Goal: Check status: Check status

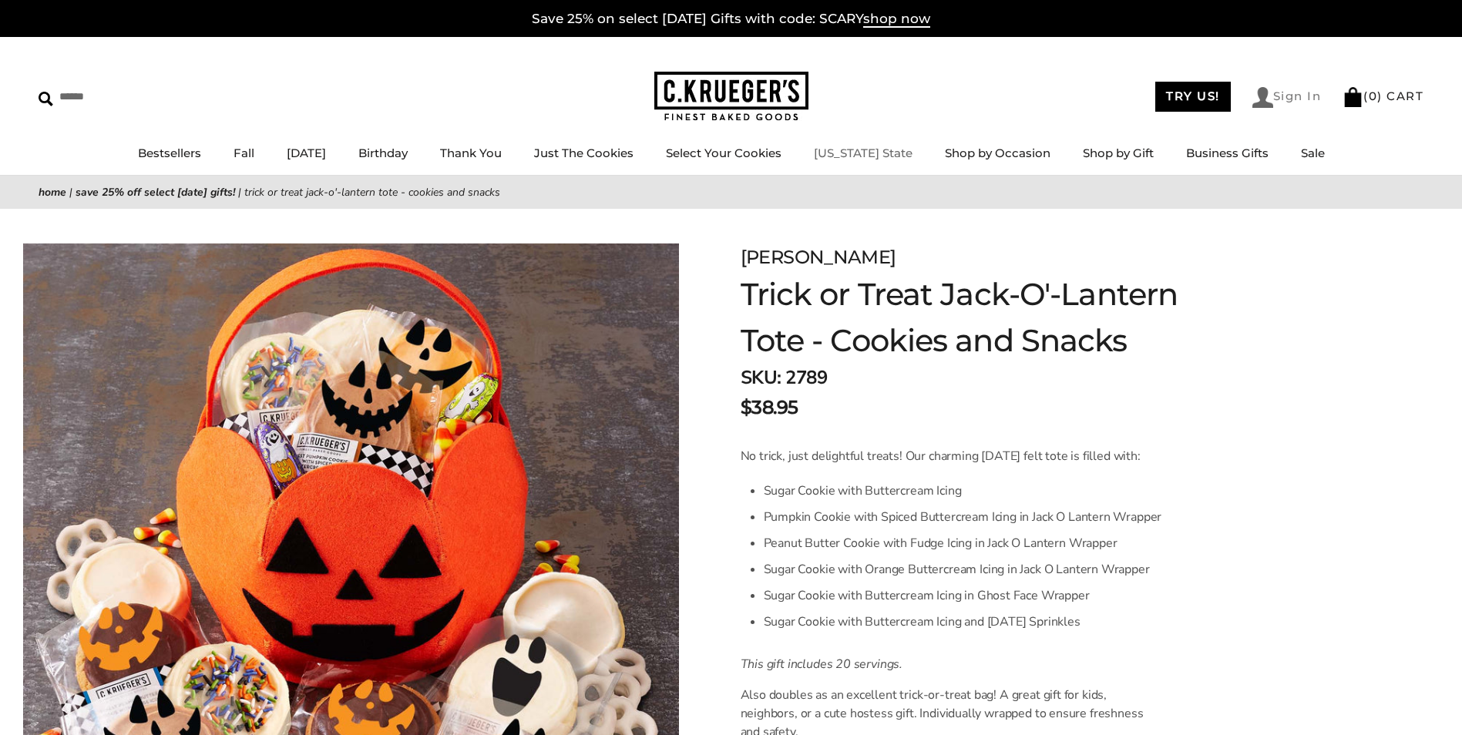
click at [1294, 94] on link "Sign In" at bounding box center [1287, 97] width 69 height 21
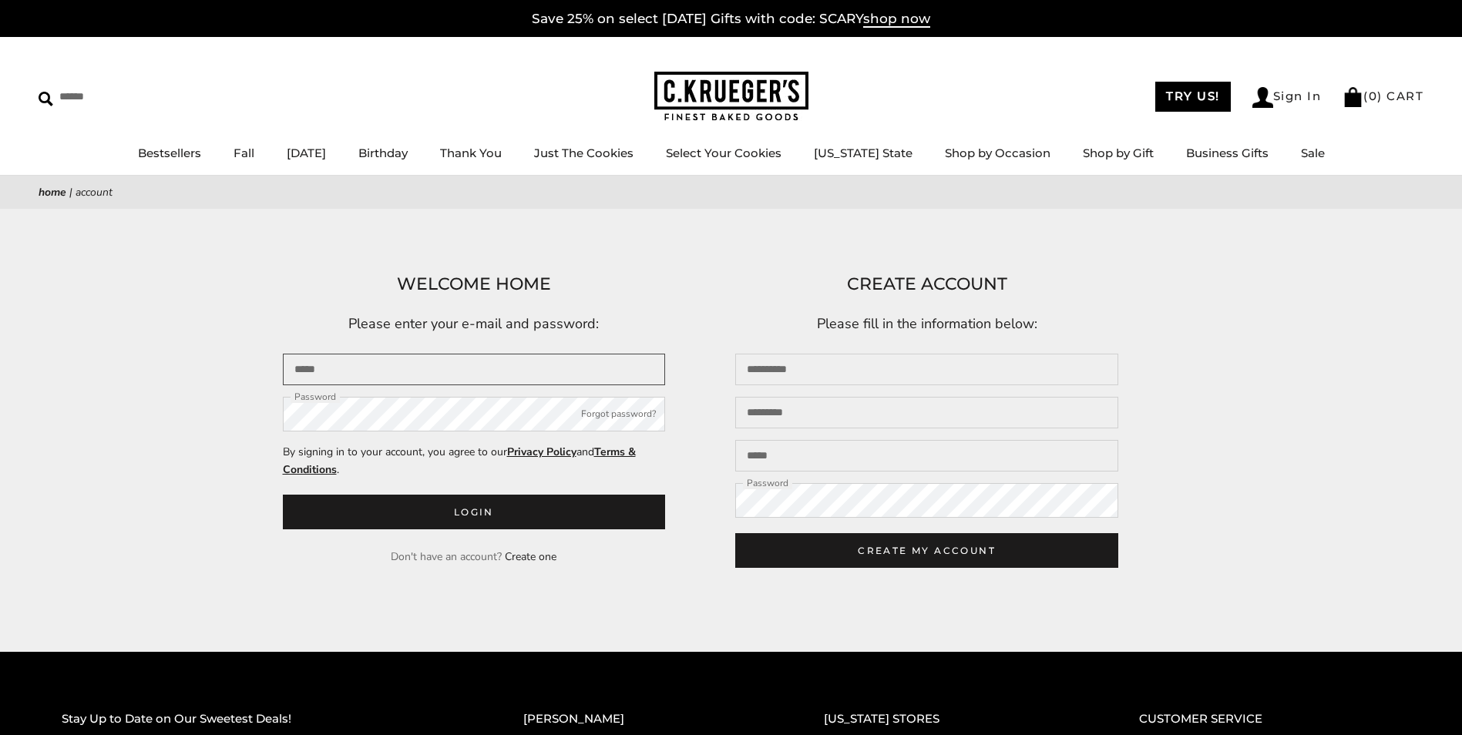
click at [442, 368] on input "Email" at bounding box center [474, 370] width 383 height 32
click at [436, 373] on input "Email" at bounding box center [474, 370] width 383 height 32
type input "**********"
click at [624, 325] on p "Please enter your e-mail and password:" at bounding box center [474, 324] width 383 height 23
click at [572, 373] on input "**********" at bounding box center [474, 370] width 383 height 32
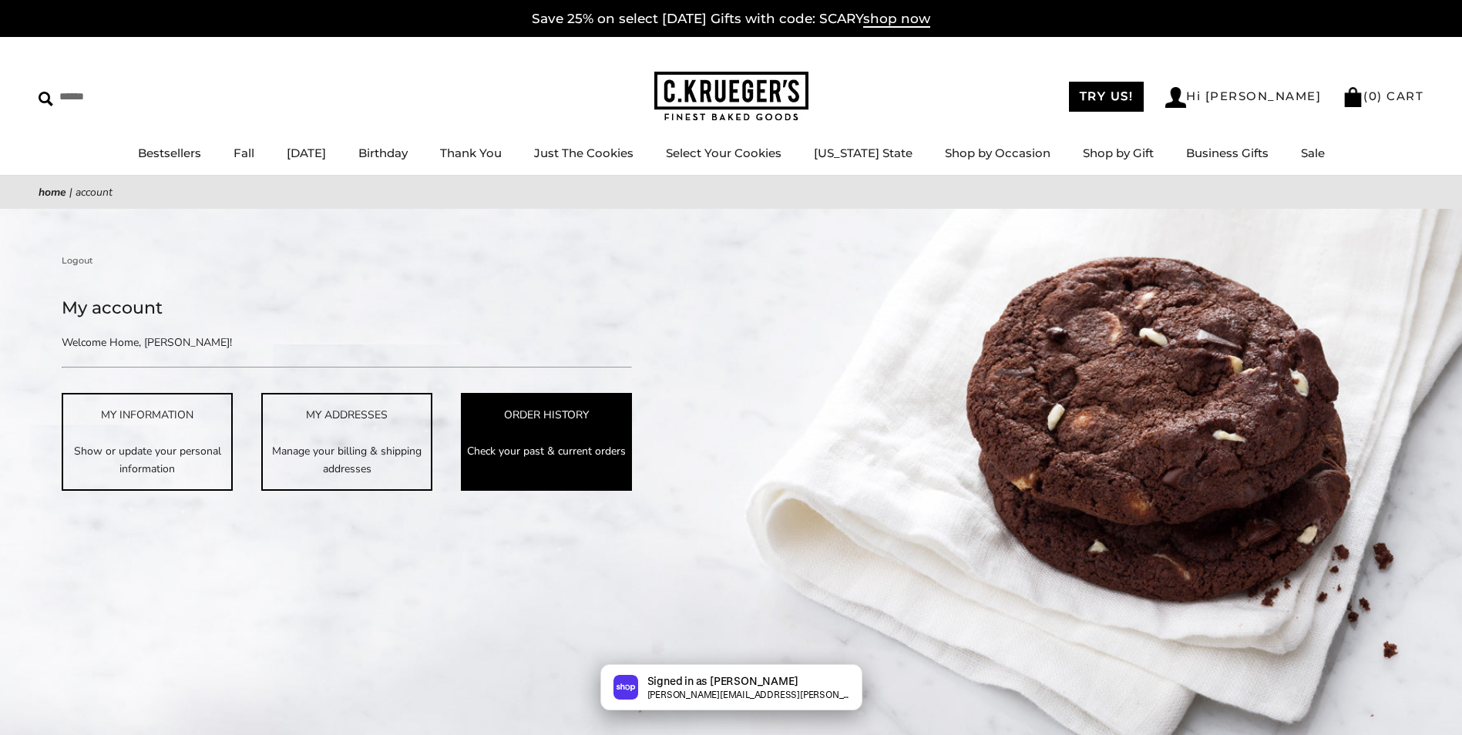
click at [537, 442] on p "Check your past & current orders" at bounding box center [546, 451] width 168 height 18
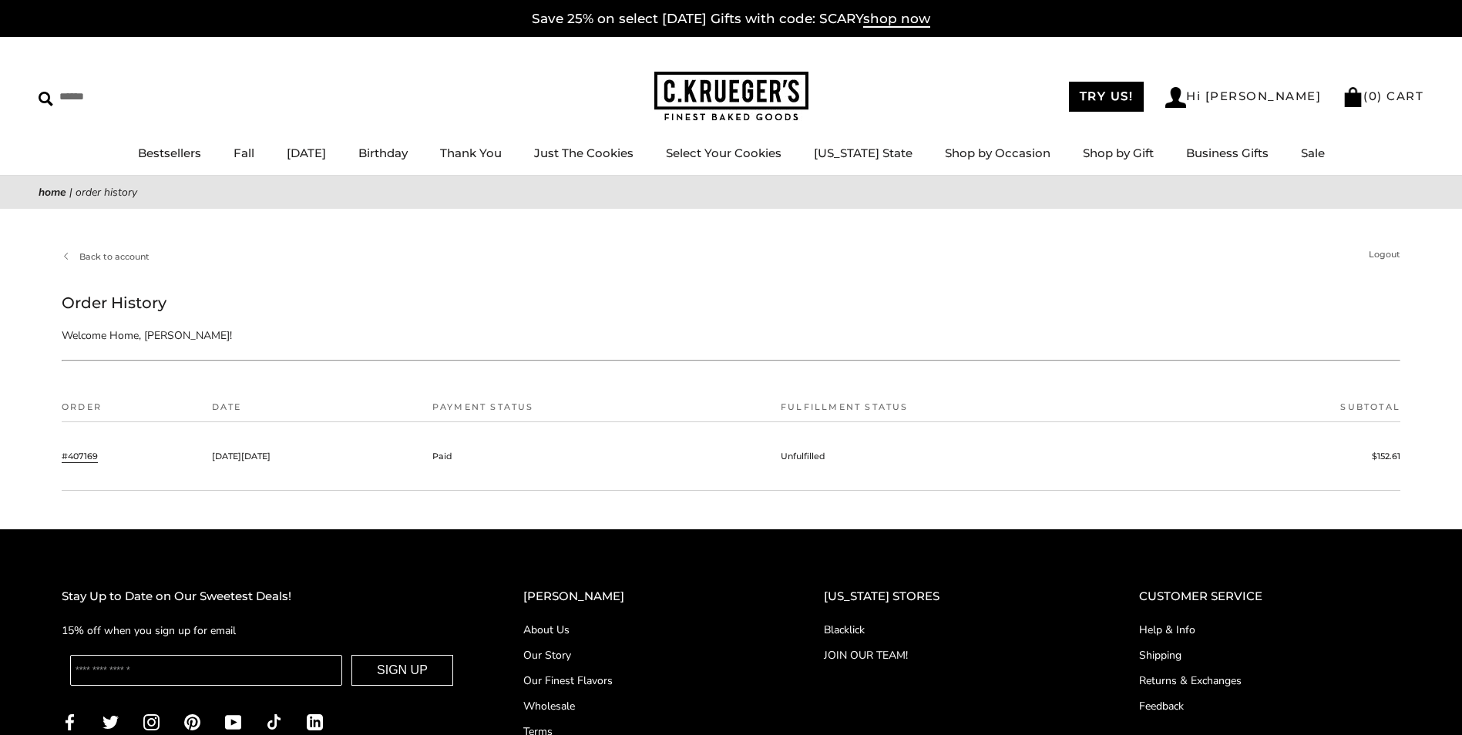
click at [75, 457] on link "#407169" at bounding box center [80, 456] width 36 height 14
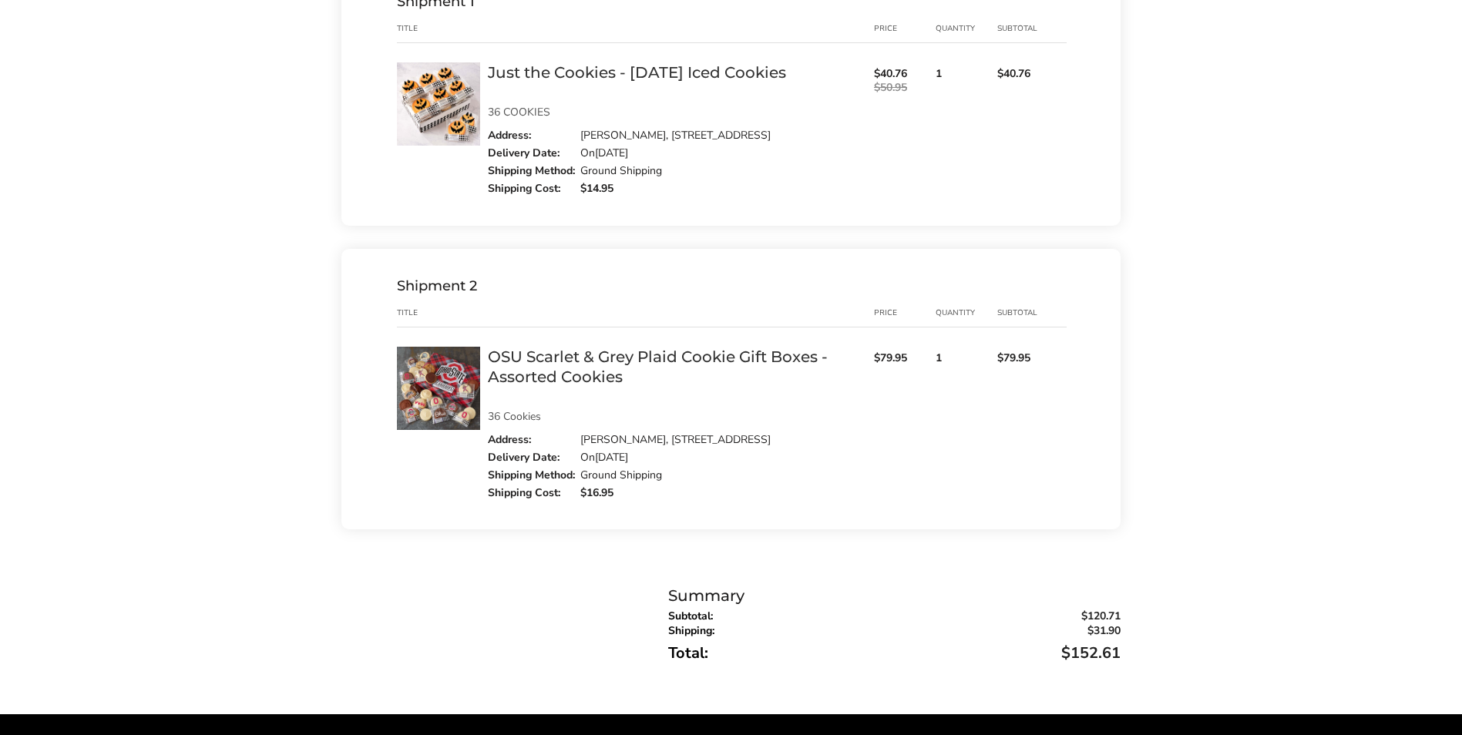
scroll to position [385, 0]
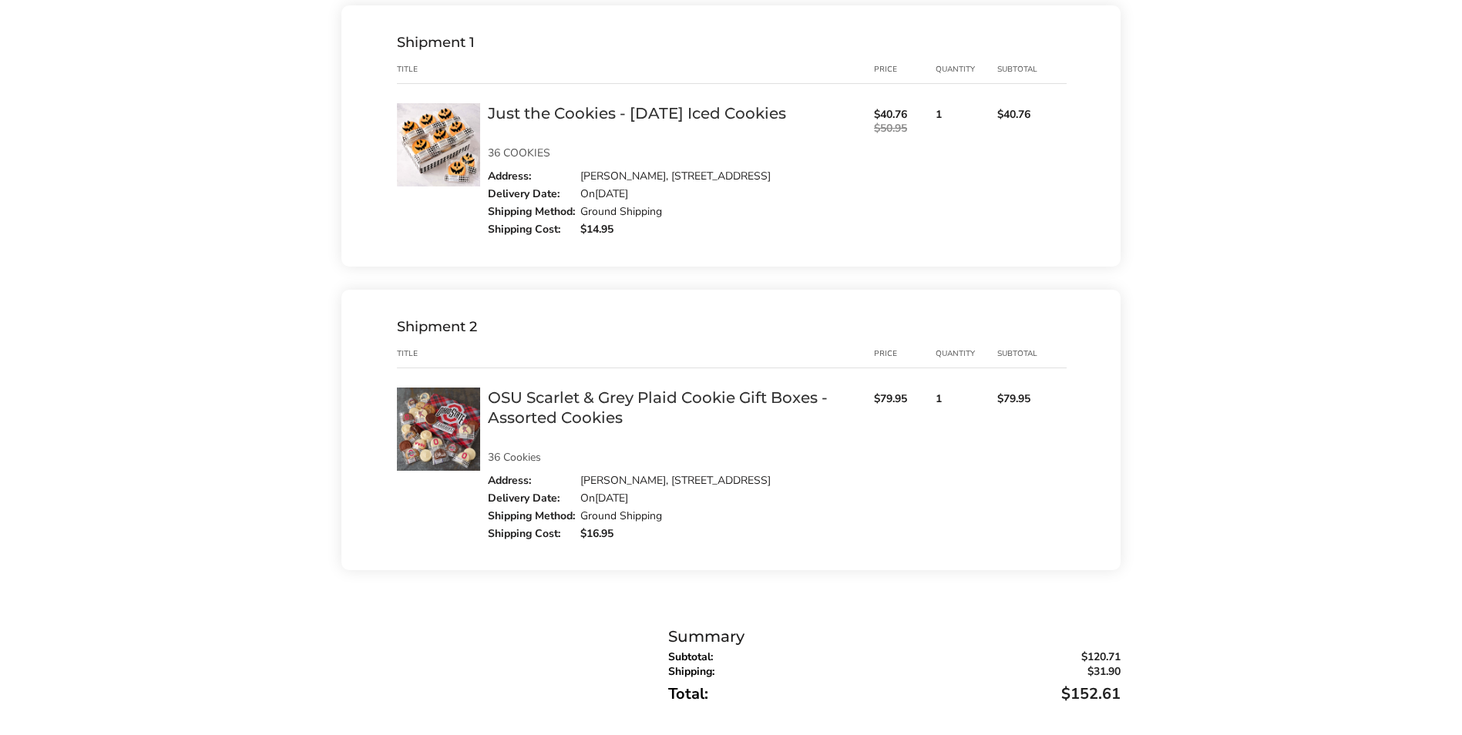
click at [647, 113] on link "Just the Cookies - [DATE] Iced Cookies" at bounding box center [637, 113] width 298 height 18
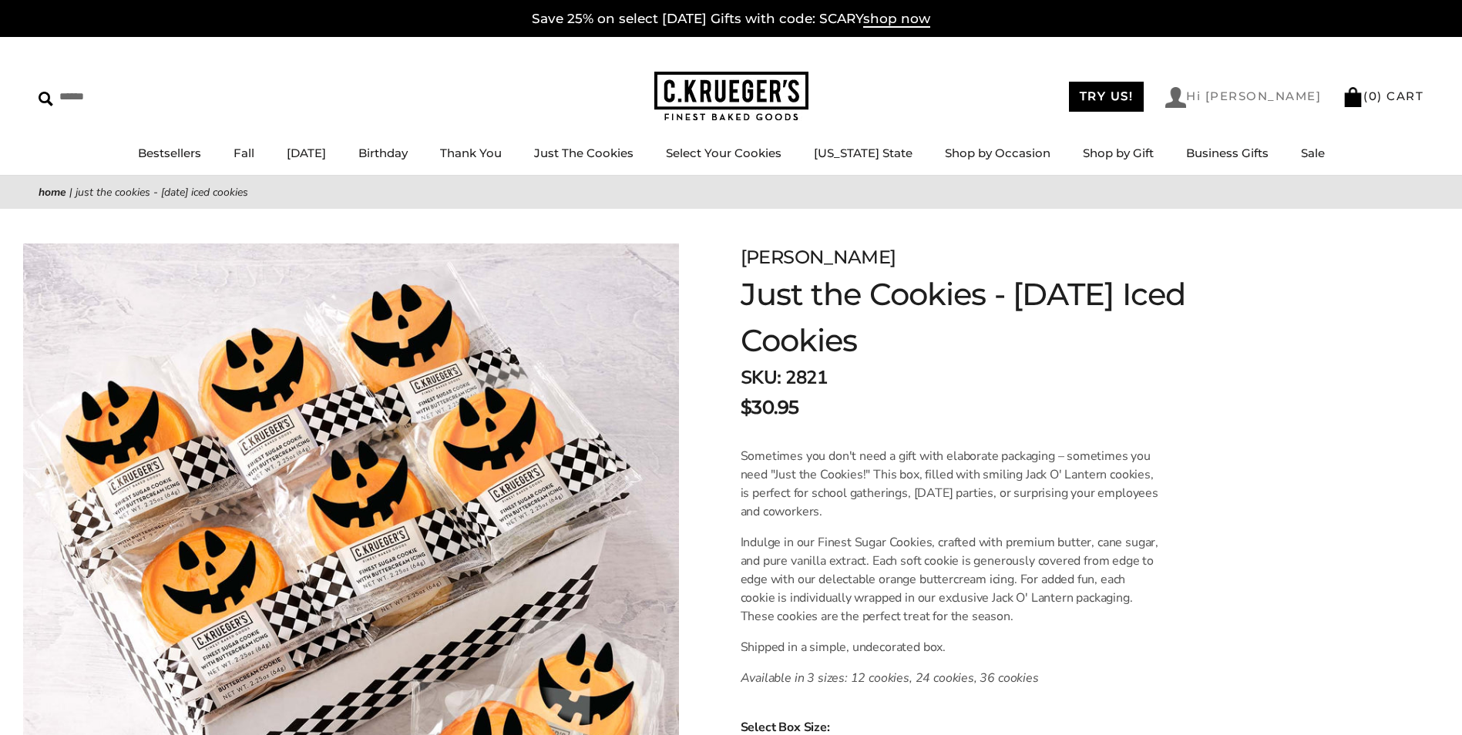
click at [1301, 101] on link "Hi [PERSON_NAME]" at bounding box center [1243, 97] width 156 height 21
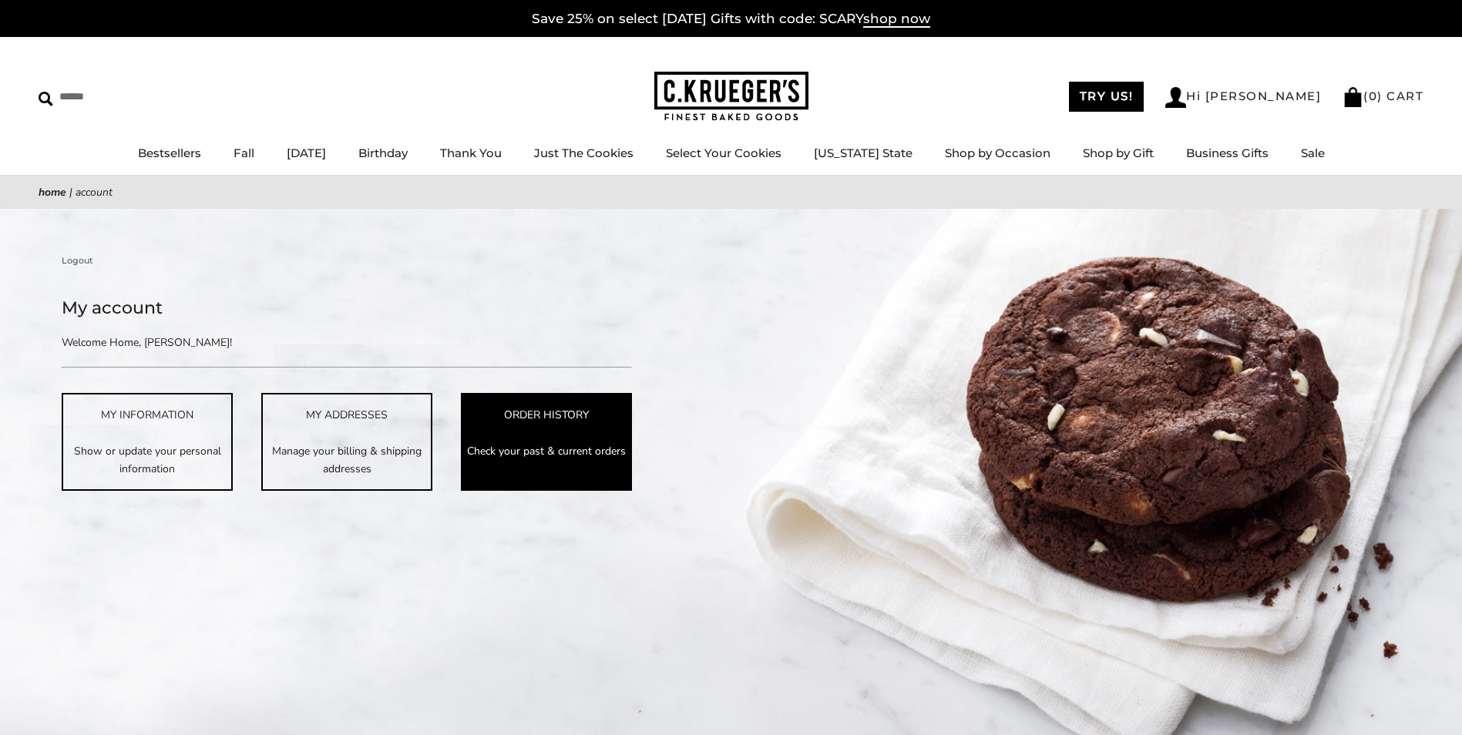
click at [584, 423] on div "ORDER HISTORY" at bounding box center [546, 415] width 168 height 18
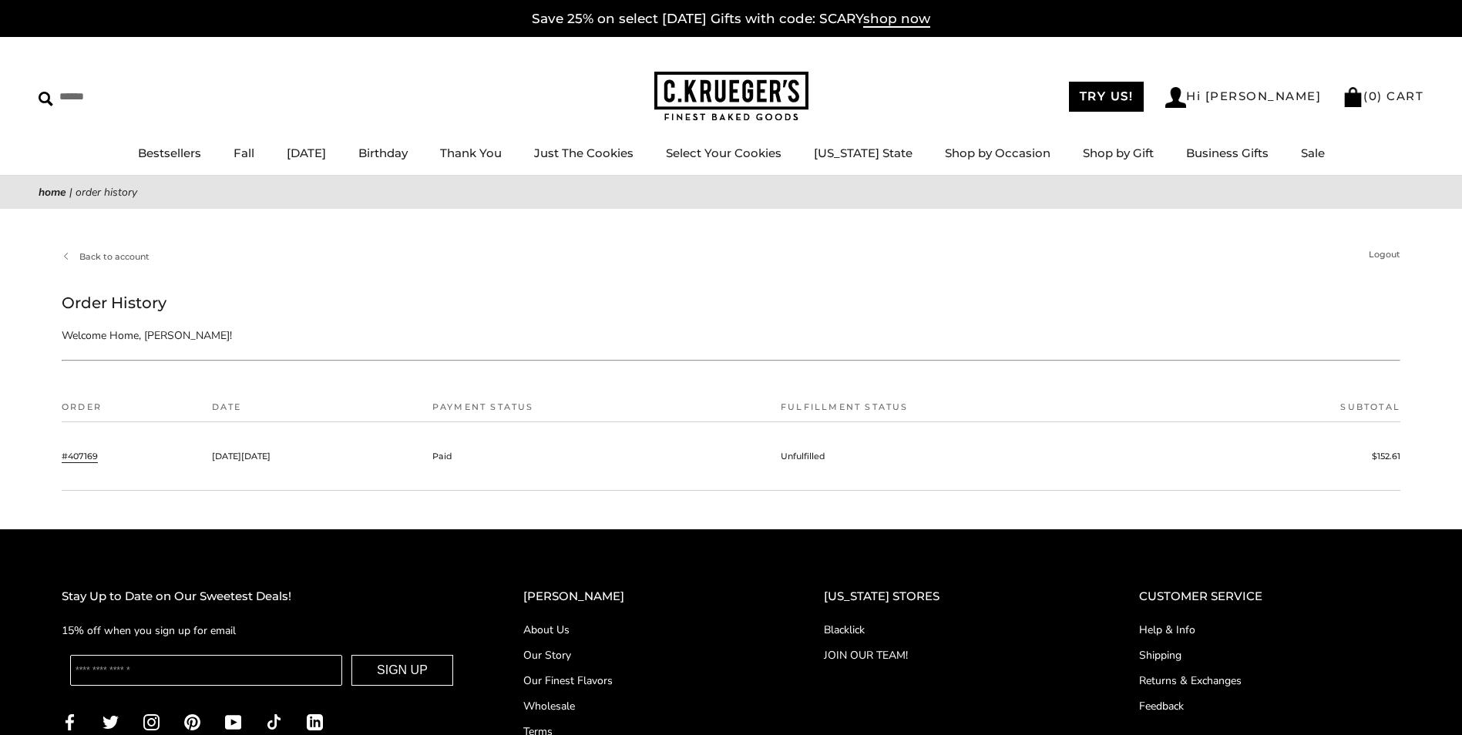
click at [82, 453] on link "#407169" at bounding box center [80, 456] width 36 height 14
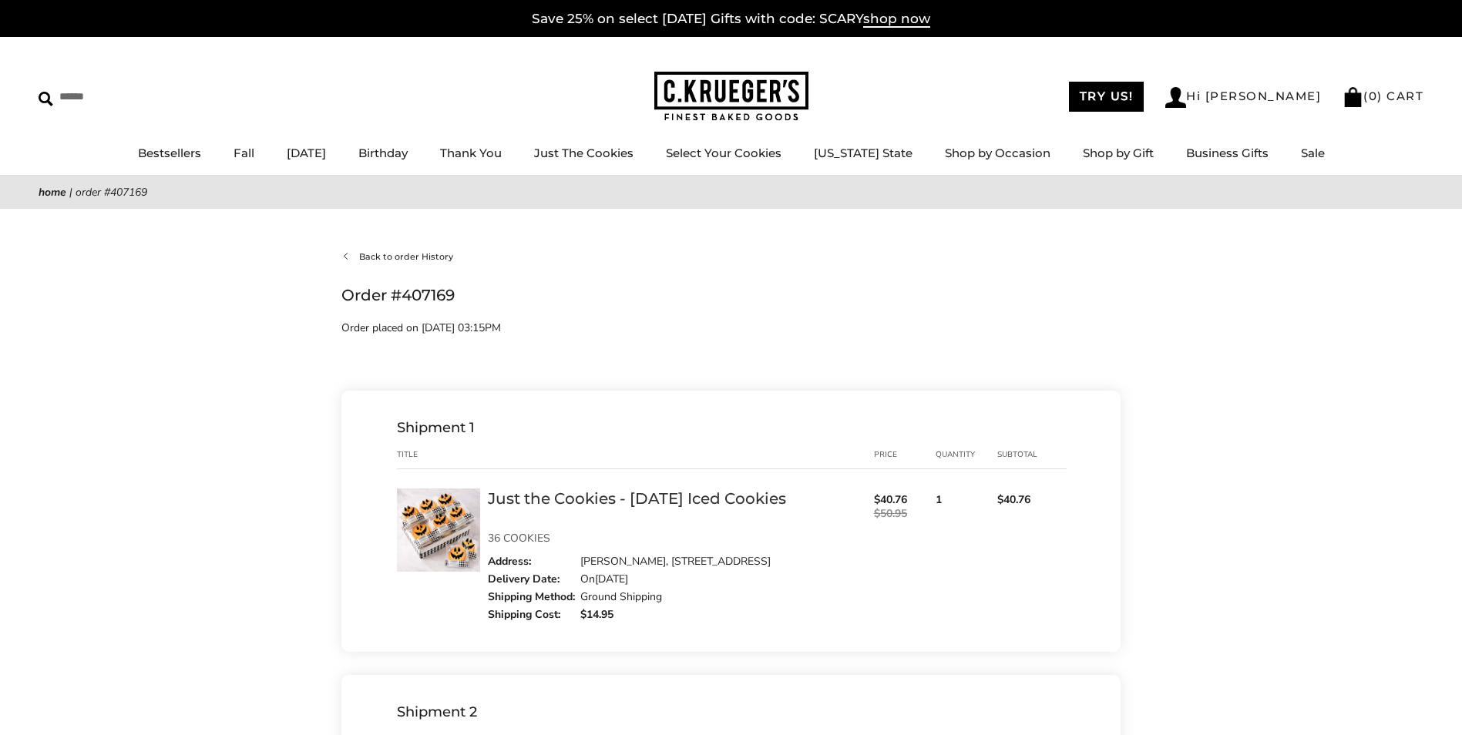
click at [413, 255] on link "Back to order History" at bounding box center [397, 257] width 112 height 14
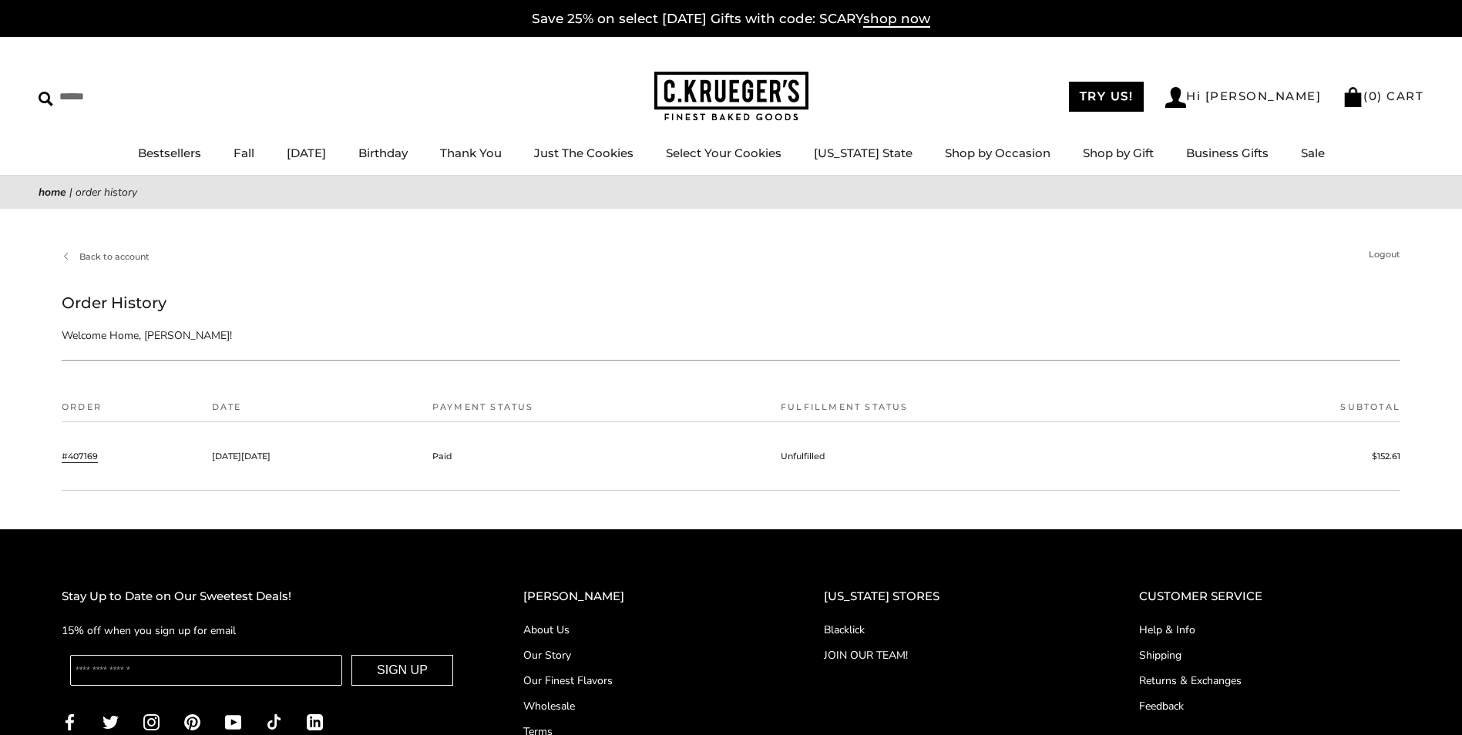
click at [80, 454] on link "#407169" at bounding box center [80, 456] width 36 height 14
